Goal: Find specific page/section: Find specific page/section

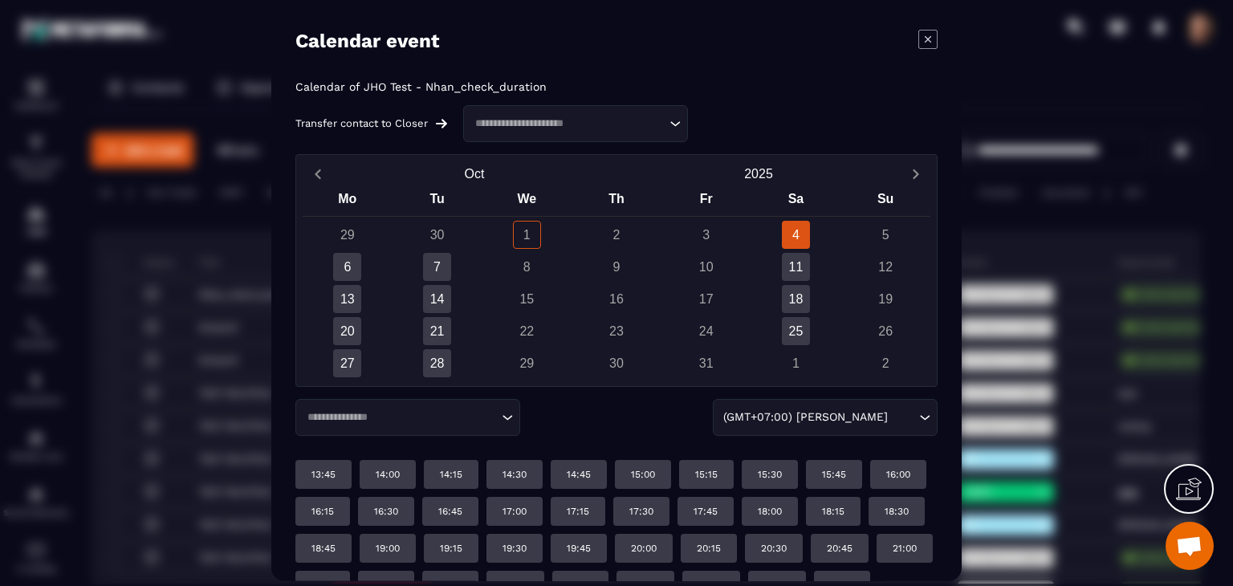
scroll to position [42, 0]
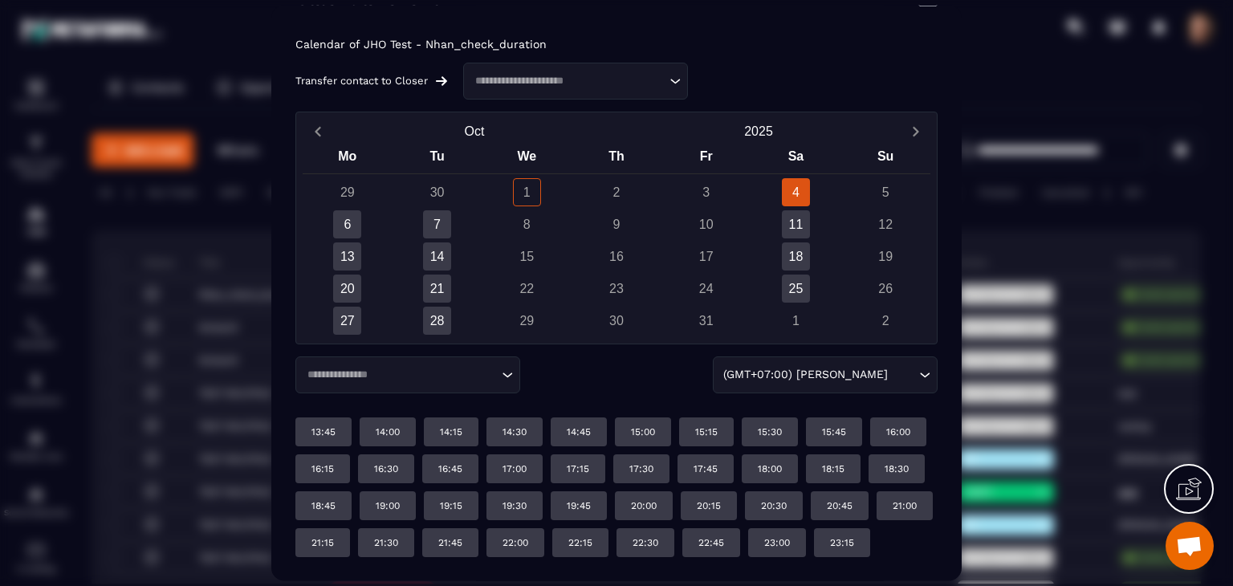
click at [405, 358] on div "Loading..." at bounding box center [407, 375] width 225 height 37
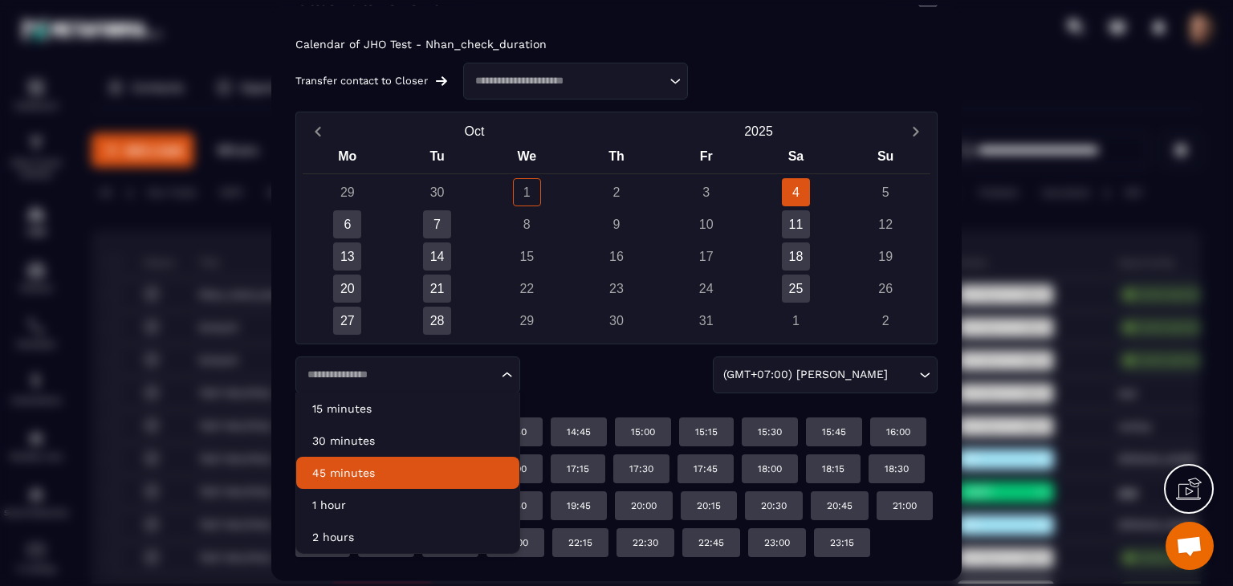
click at [361, 467] on p "45 minutes" at bounding box center [407, 474] width 191 height 16
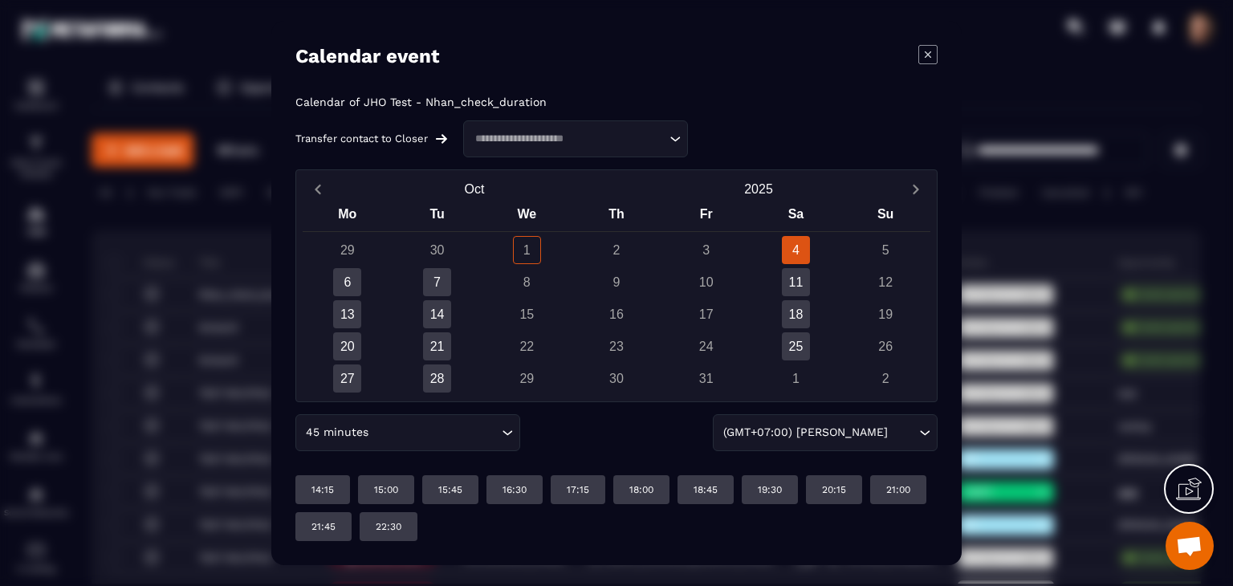
scroll to position [0, 0]
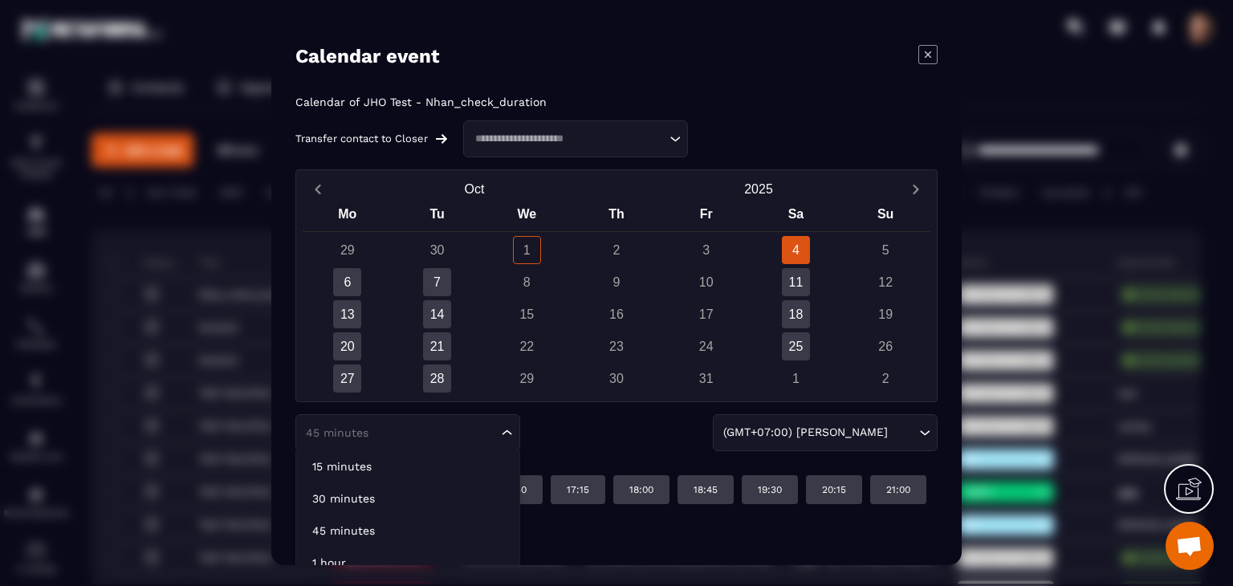
click at [340, 414] on div "45 minutes Loading..." at bounding box center [407, 432] width 225 height 37
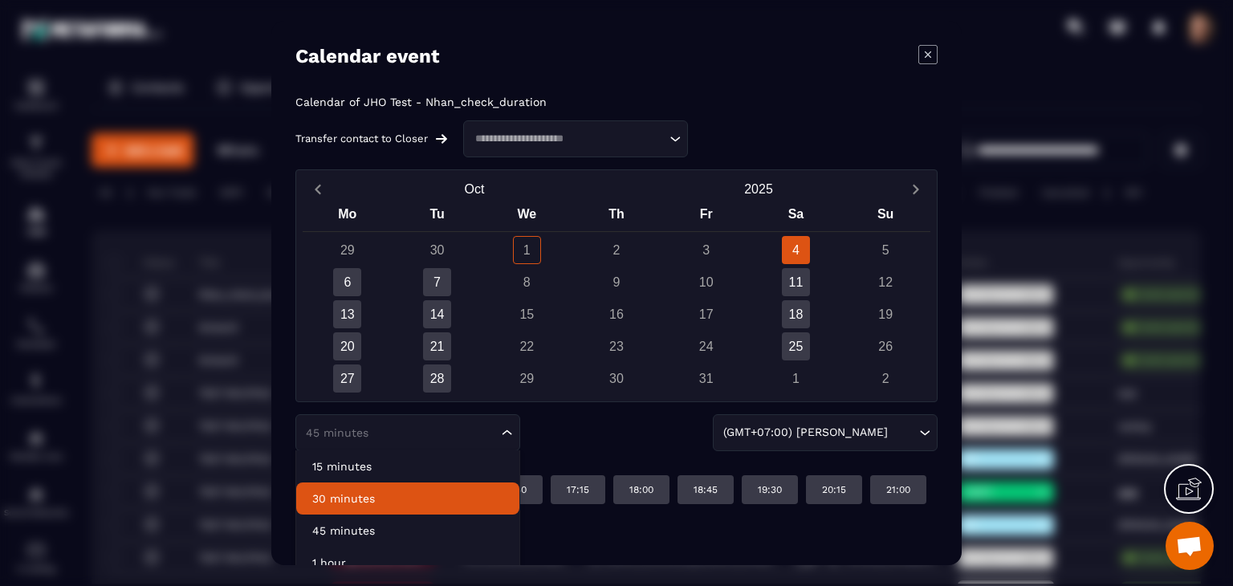
click at [345, 491] on p "30 minutes" at bounding box center [407, 499] width 191 height 16
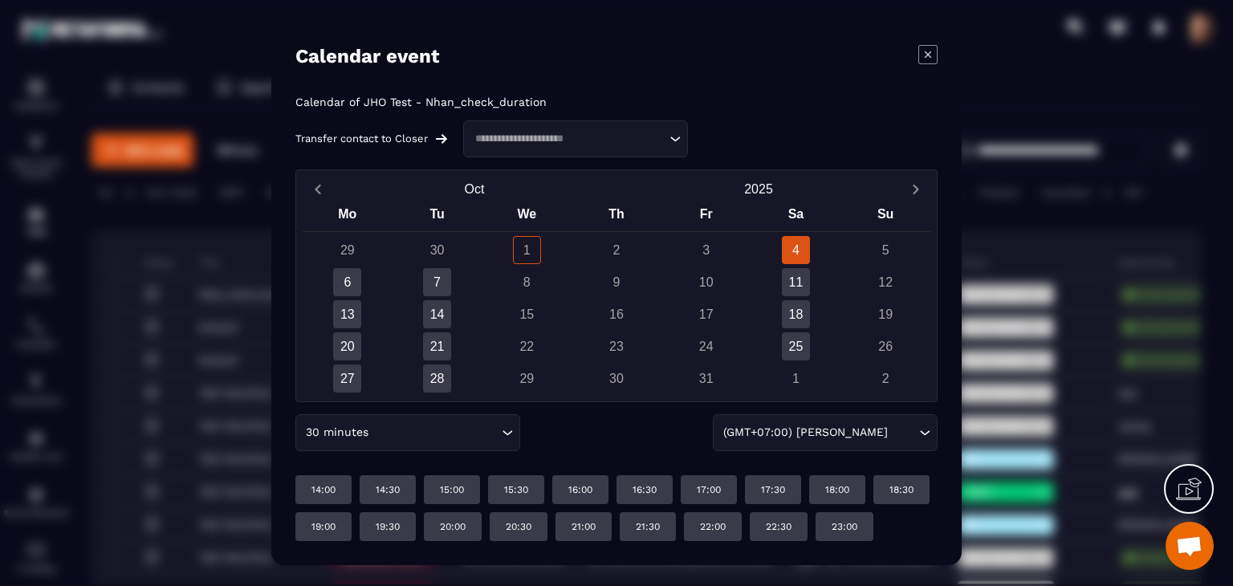
click at [928, 55] on icon "Modal window" at bounding box center [928, 54] width 6 height 6
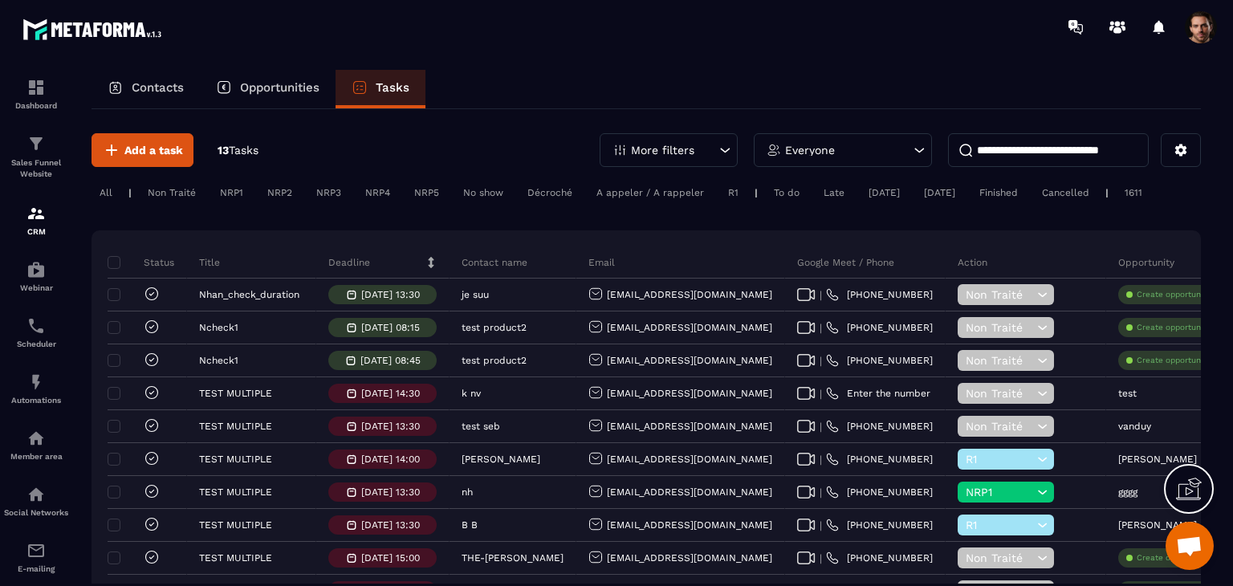
click at [168, 75] on div "Contacts" at bounding box center [146, 89] width 108 height 39
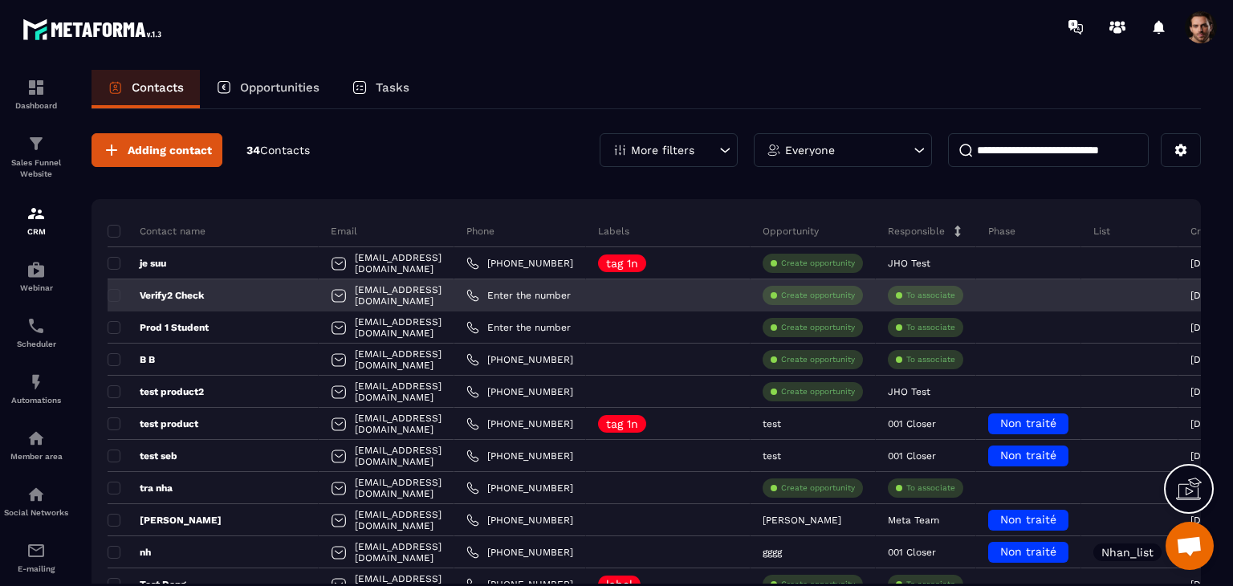
click at [165, 296] on p "Verify2 Check" at bounding box center [156, 295] width 96 height 13
